Goal: Transaction & Acquisition: Purchase product/service

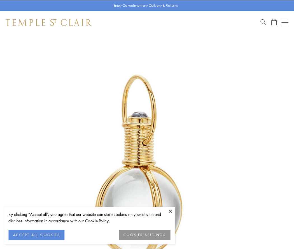
scroll to position [146, 0]
